Goal: Transaction & Acquisition: Purchase product/service

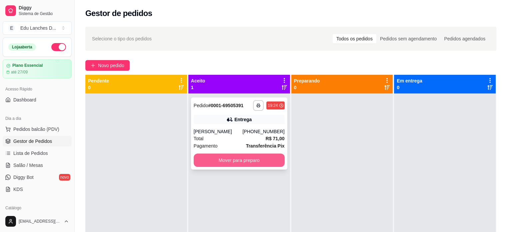
click at [233, 164] on button "Mover para preparo" at bounding box center [239, 159] width 91 height 13
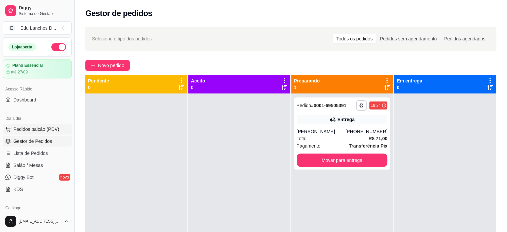
click at [43, 130] on span "Pedidos balcão (PDV)" at bounding box center [36, 129] width 46 height 7
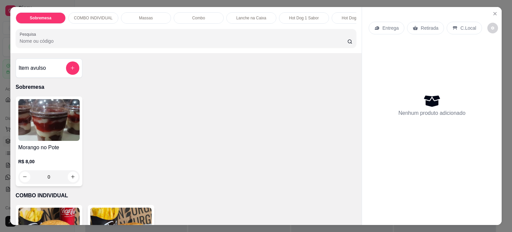
click at [388, 25] on p "Entrega" at bounding box center [391, 28] width 16 height 7
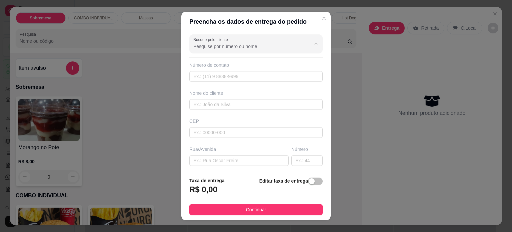
click at [244, 46] on input "Busque pelo cliente" at bounding box center [246, 46] width 107 height 7
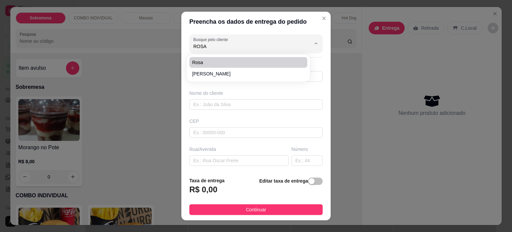
click at [225, 60] on span "Rosa" at bounding box center [245, 62] width 106 height 7
type input "Rosa"
type input "3288393605"
type input "Rosa"
type input "Irmã [PERSON_NAME]"
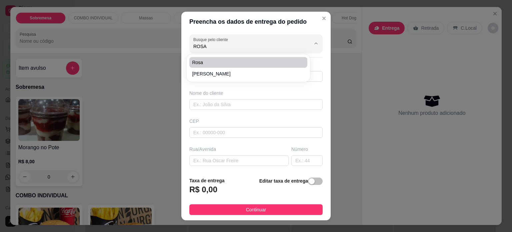
type input "158"
type input "Juiz de Fora"
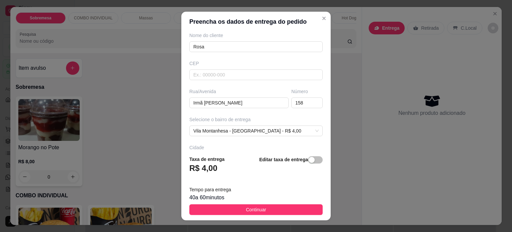
scroll to position [67, 0]
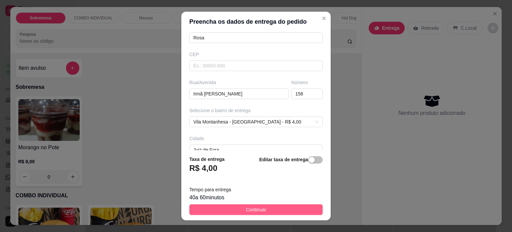
type input "Rosa"
click at [259, 208] on span "Continuar" at bounding box center [256, 209] width 20 height 7
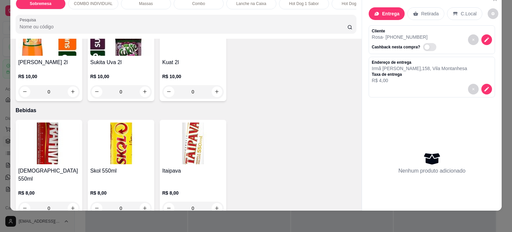
scroll to position [3169, 0]
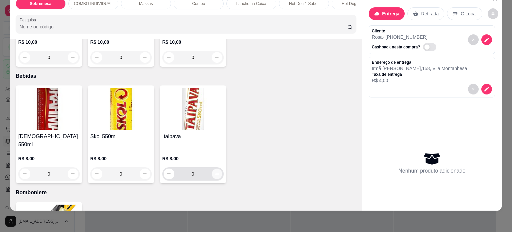
click at [215, 171] on icon "increase-product-quantity" at bounding box center [217, 173] width 5 height 5
type input "1"
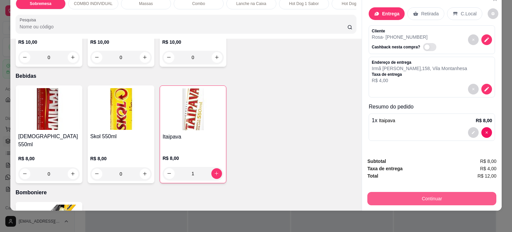
click at [415, 192] on button "Continuar" at bounding box center [432, 198] width 129 height 13
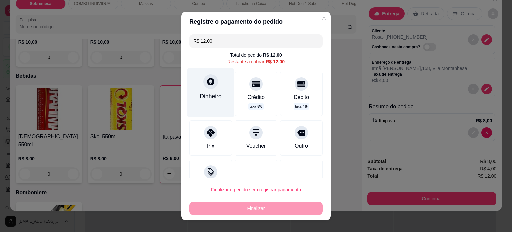
click at [218, 101] on div "Dinheiro" at bounding box center [210, 92] width 47 height 49
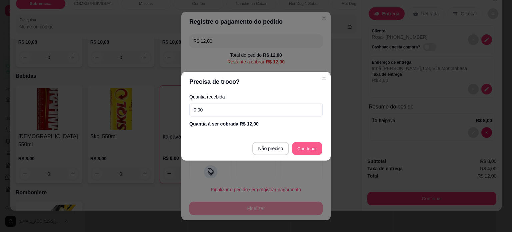
type input "R$ 0,00"
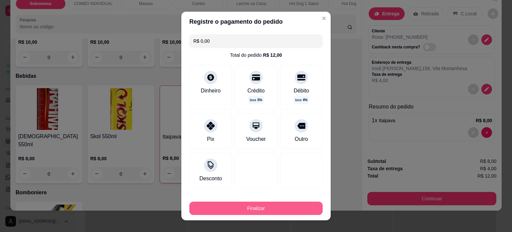
click at [297, 207] on button "Finalizar" at bounding box center [255, 208] width 133 height 13
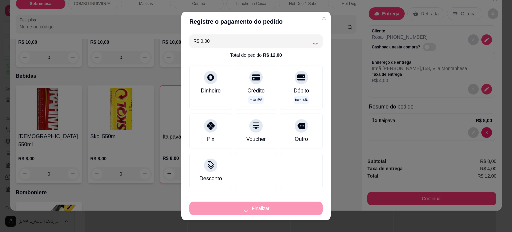
type input "0"
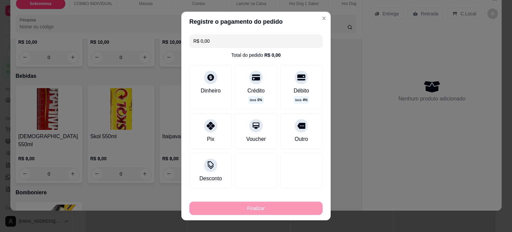
type input "-R$ 12,00"
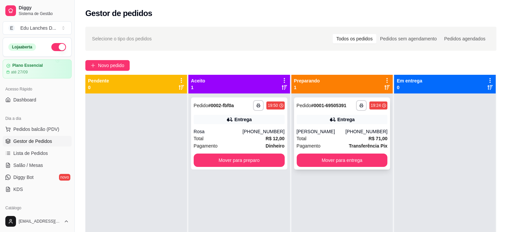
click at [329, 152] on div "**********" at bounding box center [342, 133] width 96 height 72
click at [340, 161] on button "Mover para entrega" at bounding box center [342, 160] width 88 height 13
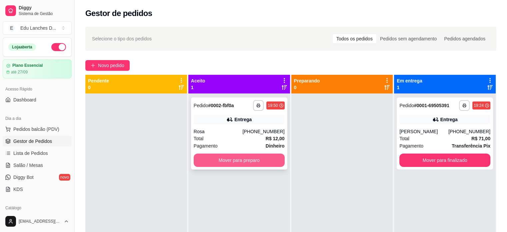
click at [272, 162] on button "Mover para preparo" at bounding box center [239, 159] width 91 height 13
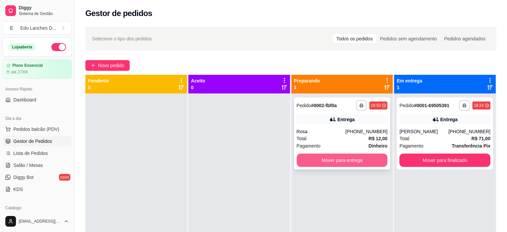
click at [325, 160] on button "Mover para entrega" at bounding box center [342, 159] width 91 height 13
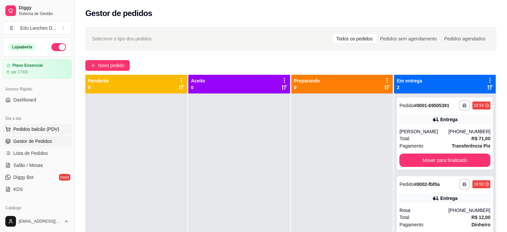
click at [28, 129] on span "Pedidos balcão (PDV)" at bounding box center [36, 129] width 46 height 7
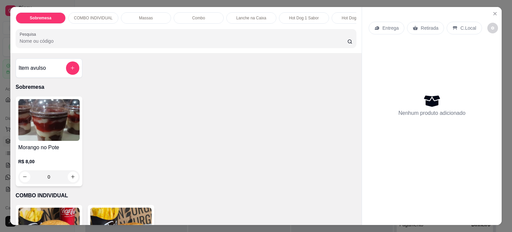
click at [390, 26] on p "Entrega" at bounding box center [391, 28] width 16 height 7
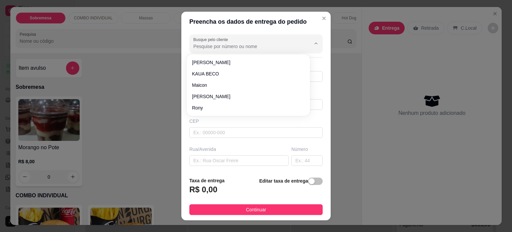
click at [209, 45] on input "Busque pelo cliente" at bounding box center [246, 46] width 107 height 7
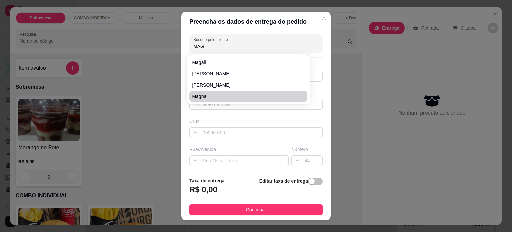
click at [208, 101] on li "Magna" at bounding box center [248, 96] width 118 height 11
type input "Magna"
type input "3288432563"
type input "Magna"
type input "Rua Wanda"
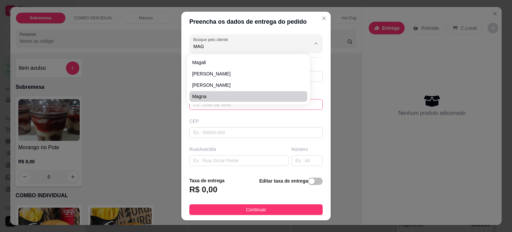
type input "33"
type input "Juiz de Fora"
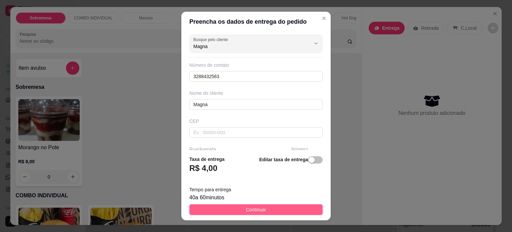
type input "Magna"
click at [255, 209] on span "Continuar" at bounding box center [256, 209] width 20 height 7
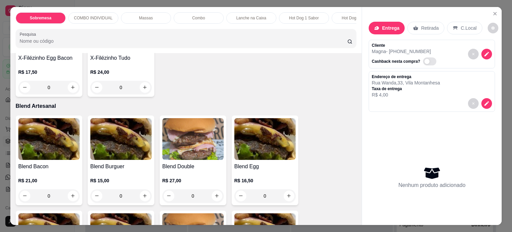
scroll to position [2235, 0]
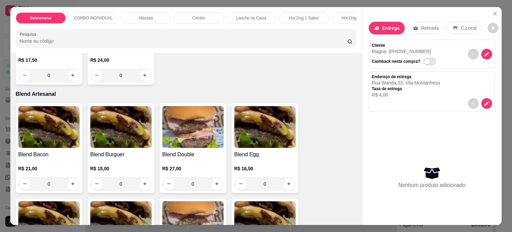
click at [142, 187] on div "0" at bounding box center [120, 183] width 61 height 13
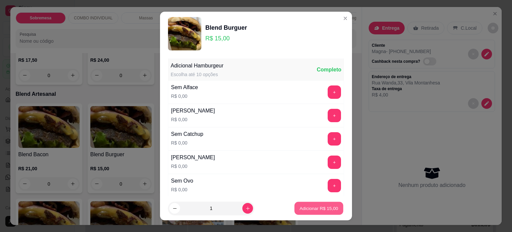
click at [304, 209] on p "Adicionar R$ 15,00" at bounding box center [319, 208] width 39 height 6
type input "1"
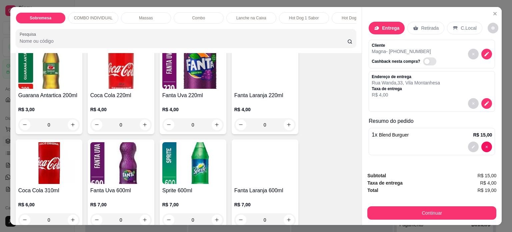
scroll to position [2831, 0]
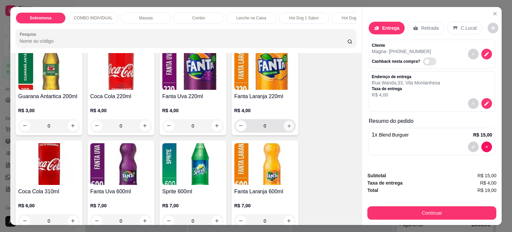
click at [288, 126] on icon "increase-product-quantity" at bounding box center [289, 125] width 3 height 3
type input "1"
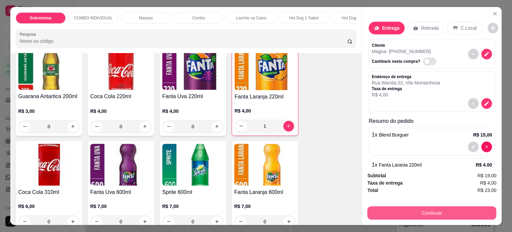
click at [443, 211] on button "Continuar" at bounding box center [432, 212] width 129 height 13
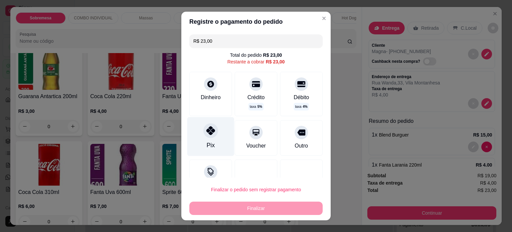
click at [225, 142] on div "Pix" at bounding box center [210, 136] width 47 height 39
type input "R$ 0,00"
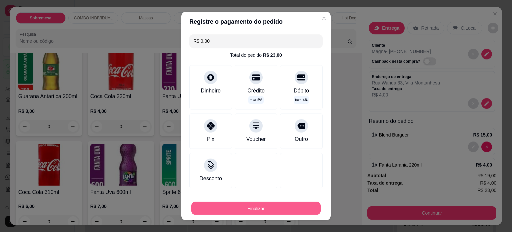
click at [233, 212] on button "Finalizar" at bounding box center [255, 208] width 129 height 13
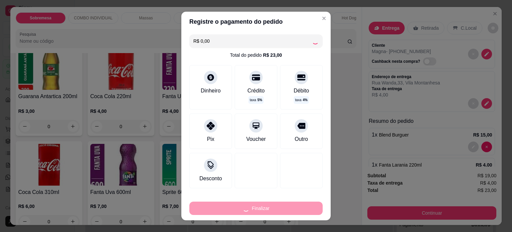
type input "0"
type input "-R$ 23,00"
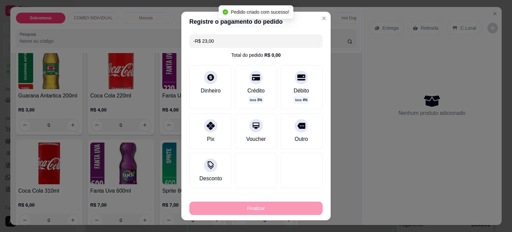
scroll to position [2830, 0]
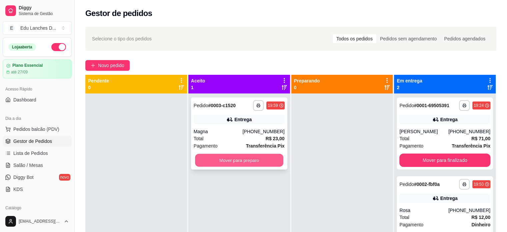
click at [210, 160] on button "Mover para preparo" at bounding box center [239, 160] width 88 height 13
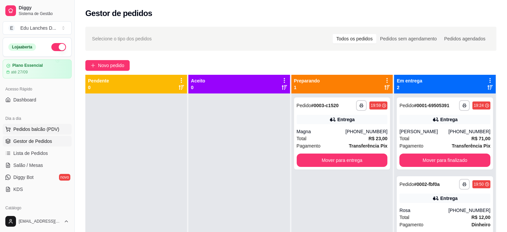
click at [16, 127] on span "Pedidos balcão (PDV)" at bounding box center [36, 129] width 46 height 7
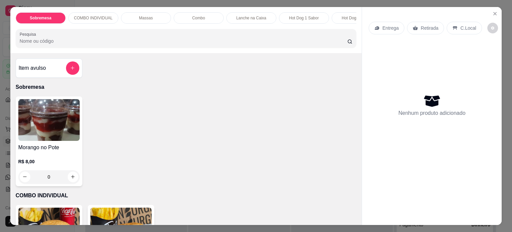
click at [421, 25] on p "Retirada" at bounding box center [430, 28] width 18 height 7
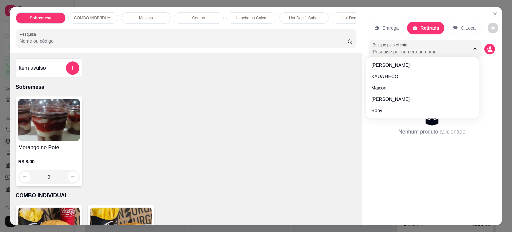
click at [425, 48] on input "Busque pelo cliente" at bounding box center [416, 51] width 86 height 7
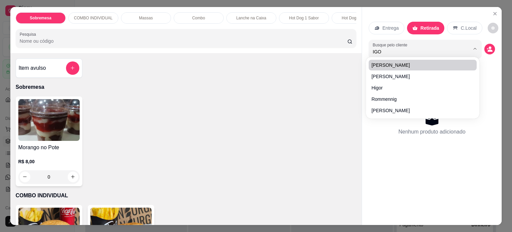
type input "[PERSON_NAME]"
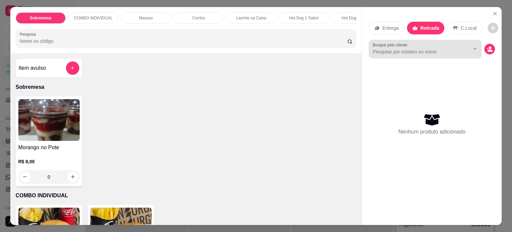
click at [436, 52] on input "Busque pelo cliente" at bounding box center [416, 51] width 86 height 7
click at [412, 49] on input "Busque pelo cliente" at bounding box center [416, 51] width 86 height 7
click at [399, 49] on input "Busque pelo cliente" at bounding box center [416, 51] width 86 height 7
click at [421, 53] on div "Busque pelo cliente" at bounding box center [425, 49] width 113 height 19
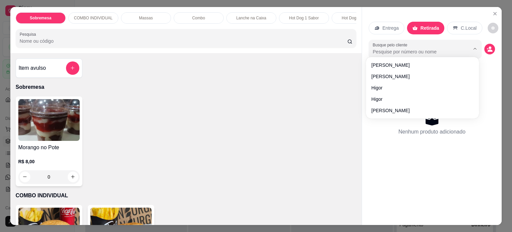
click at [402, 48] on input "Busque pelo cliente" at bounding box center [416, 51] width 86 height 7
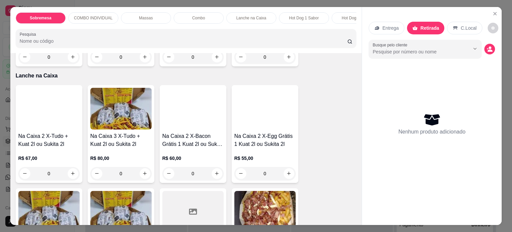
scroll to position [801, 0]
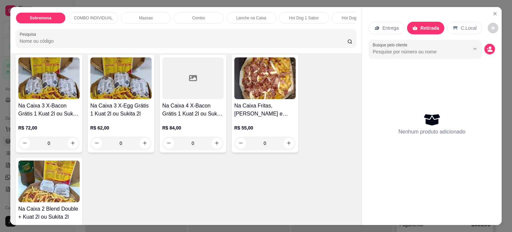
click at [285, 145] on div "0" at bounding box center [265, 142] width 61 height 13
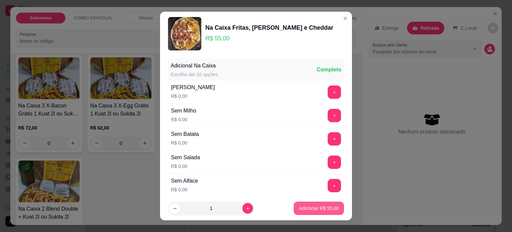
click at [314, 207] on p "Adicionar R$ 55,00" at bounding box center [319, 208] width 40 height 7
type input "1"
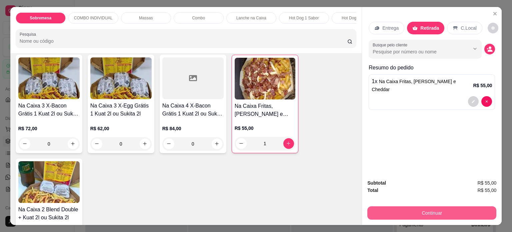
click at [442, 208] on button "Continuar" at bounding box center [432, 212] width 129 height 13
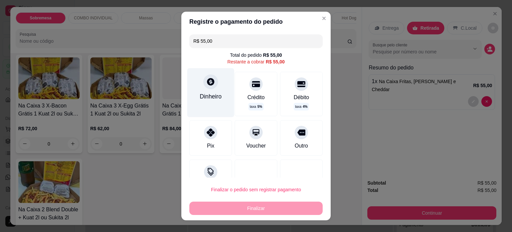
click at [200, 92] on div "Dinheiro" at bounding box center [211, 96] width 22 height 9
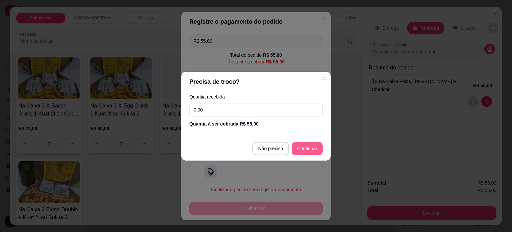
type input "R$ 0,00"
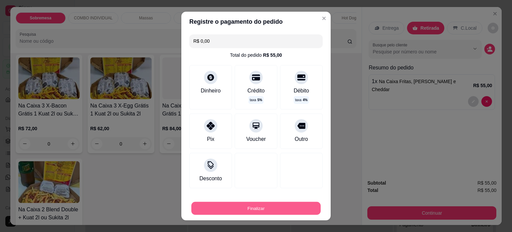
click at [235, 210] on button "Finalizar" at bounding box center [255, 208] width 129 height 13
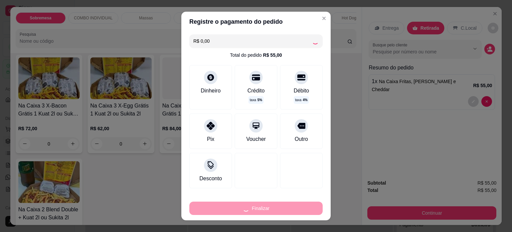
type input "0"
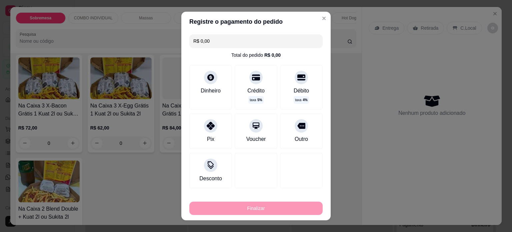
type input "-R$ 55,00"
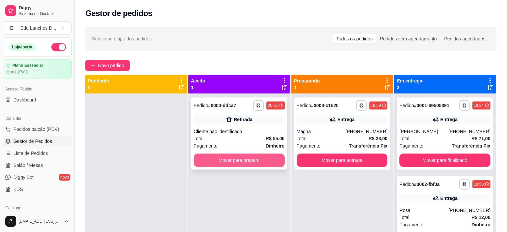
click at [260, 163] on button "Mover para preparo" at bounding box center [239, 159] width 91 height 13
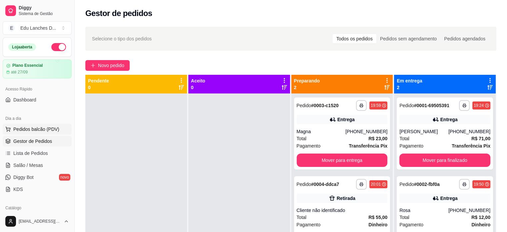
click at [22, 129] on span "Pedidos balcão (PDV)" at bounding box center [36, 129] width 46 height 7
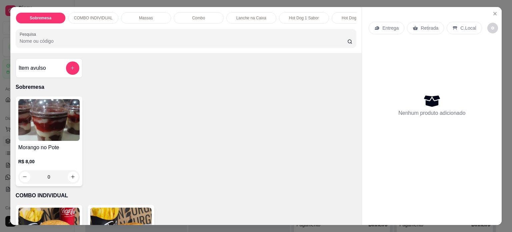
click at [430, 27] on p "Retirada" at bounding box center [430, 28] width 18 height 7
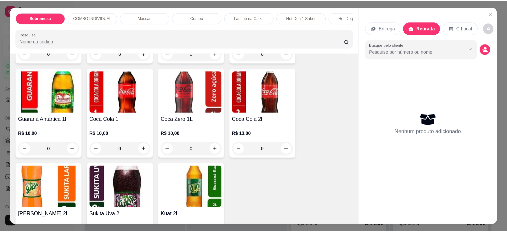
scroll to position [2997, 0]
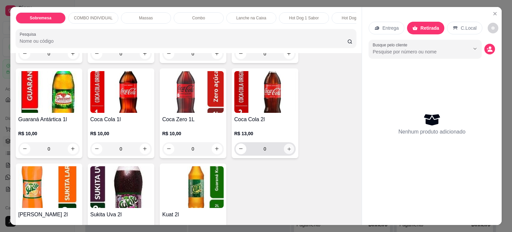
click at [287, 151] on icon "increase-product-quantity" at bounding box center [289, 148] width 5 height 5
type input "1"
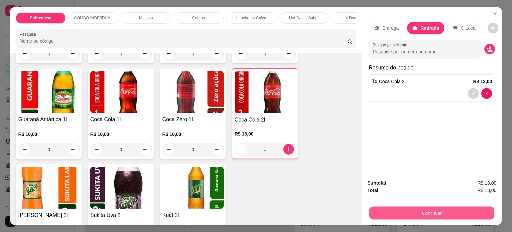
click at [388, 217] on div "Continuar" at bounding box center [432, 212] width 129 height 15
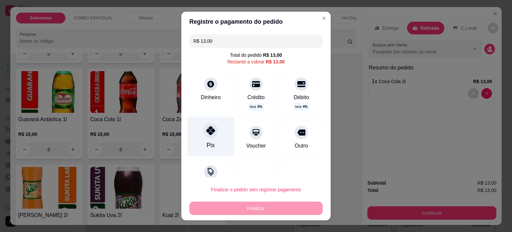
click at [211, 142] on div "Pix" at bounding box center [210, 136] width 47 height 39
type input "R$ 0,00"
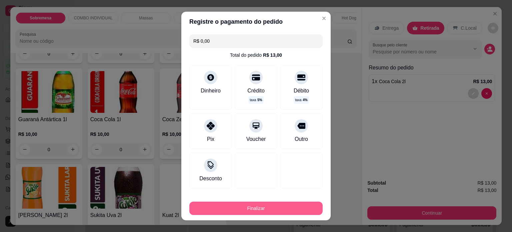
click at [272, 212] on button "Finalizar" at bounding box center [255, 208] width 133 height 13
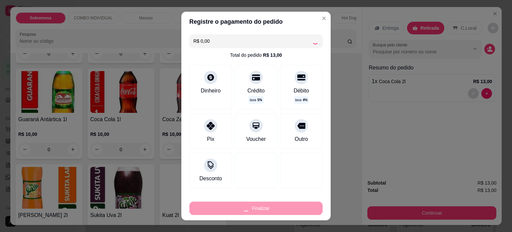
type input "0"
type input "-R$ 13,00"
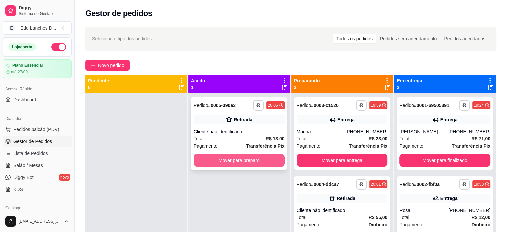
click at [236, 154] on button "Mover para preparo" at bounding box center [239, 159] width 91 height 13
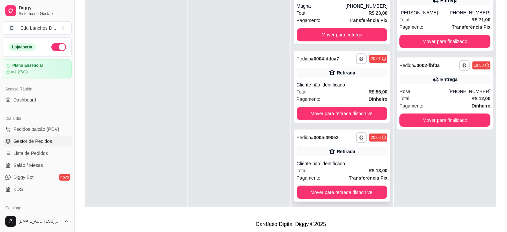
scroll to position [11, 0]
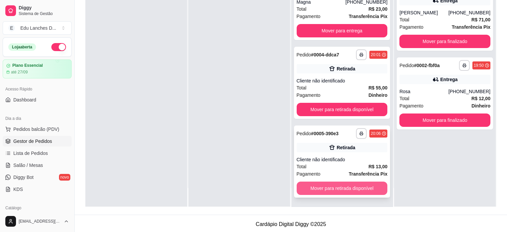
click at [357, 190] on button "Mover para retirada disponível" at bounding box center [342, 187] width 91 height 13
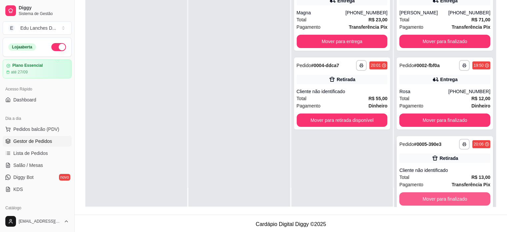
click at [474, 198] on button "Mover para finalizado" at bounding box center [445, 198] width 91 height 13
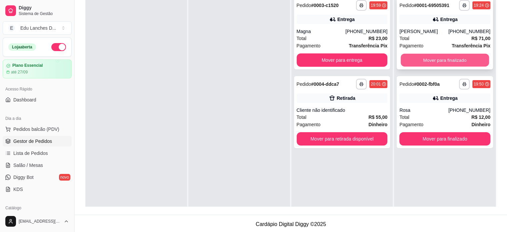
click at [466, 63] on button "Mover para finalizado" at bounding box center [445, 60] width 88 height 13
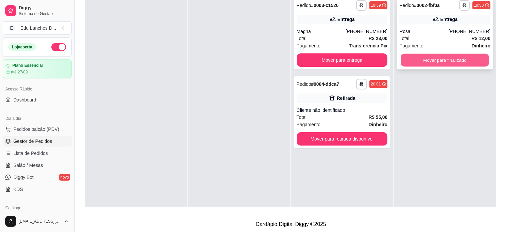
click at [459, 56] on button "Mover para finalizado" at bounding box center [445, 60] width 88 height 13
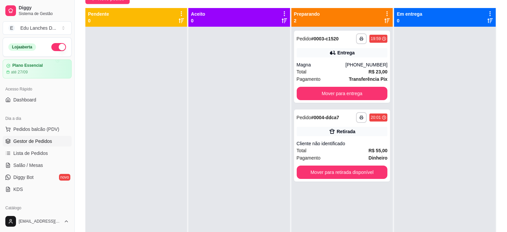
scroll to position [33, 0]
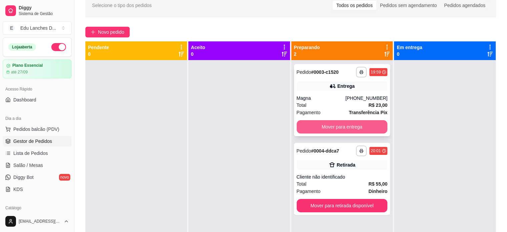
click at [343, 130] on button "Mover para entrega" at bounding box center [342, 126] width 91 height 13
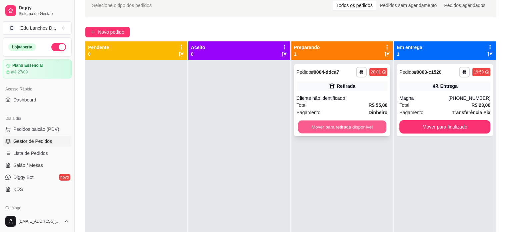
click at [342, 124] on button "Mover para retirada disponível" at bounding box center [342, 126] width 88 height 13
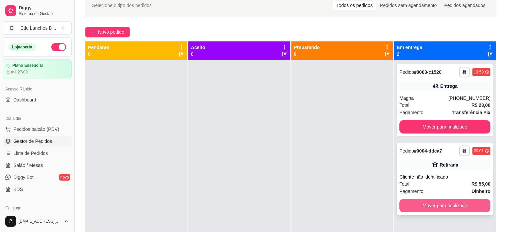
click at [430, 204] on button "Mover para finalizado" at bounding box center [445, 205] width 91 height 13
click at [430, 204] on div "Mover para finalizado" at bounding box center [445, 205] width 91 height 13
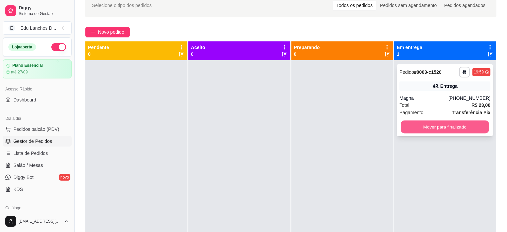
click at [459, 128] on button "Mover para finalizado" at bounding box center [445, 126] width 88 height 13
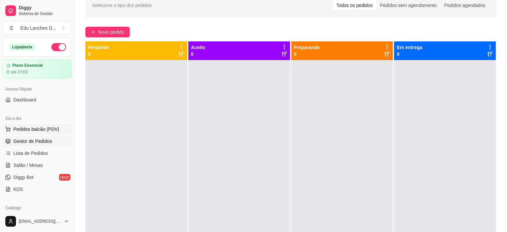
click at [31, 132] on span "Pedidos balcão (PDV)" at bounding box center [36, 129] width 46 height 7
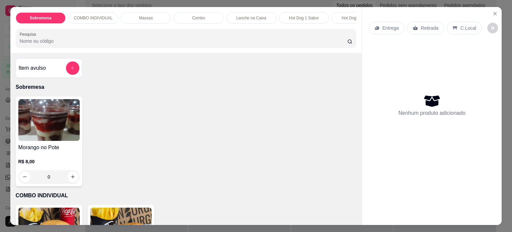
click at [385, 25] on p "Entrega" at bounding box center [391, 28] width 16 height 7
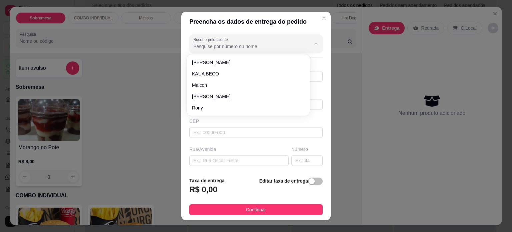
click at [248, 47] on input "Busque pelo cliente" at bounding box center [246, 46] width 107 height 7
type input "[PERSON_NAME]"
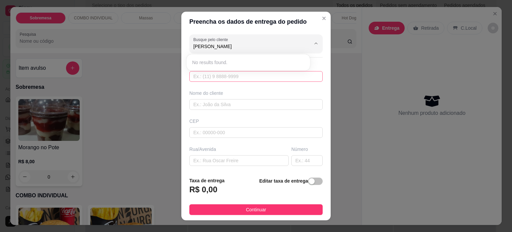
click at [230, 78] on input "text" at bounding box center [255, 76] width 133 height 11
click at [231, 77] on input "text" at bounding box center [255, 76] width 133 height 11
type input "98819-3160"
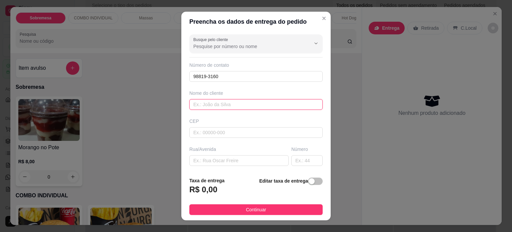
click at [236, 102] on input "text" at bounding box center [255, 104] width 133 height 11
type input "[PERSON_NAME]"
click at [245, 162] on input "text" at bounding box center [238, 160] width 99 height 11
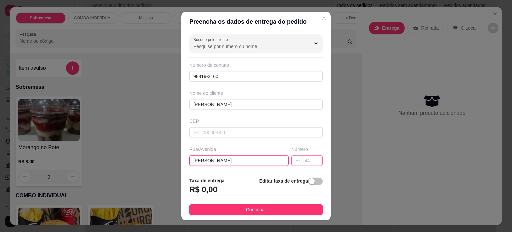
type input "[PERSON_NAME]"
click at [292, 158] on input "text" at bounding box center [307, 160] width 31 height 11
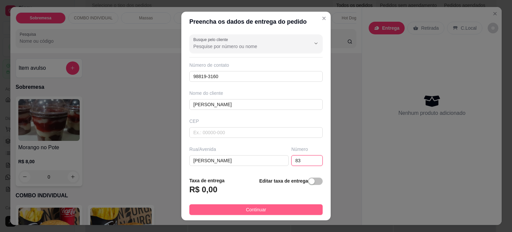
type input "83"
click at [273, 208] on button "Continuar" at bounding box center [255, 209] width 133 height 11
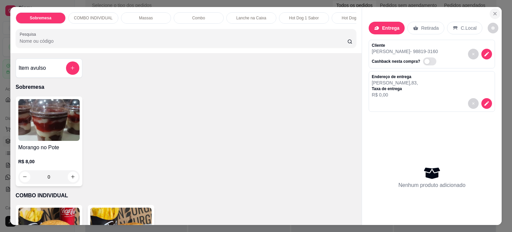
click at [493, 11] on icon "Close" at bounding box center [495, 13] width 5 height 5
